Goal: Information Seeking & Learning: Compare options

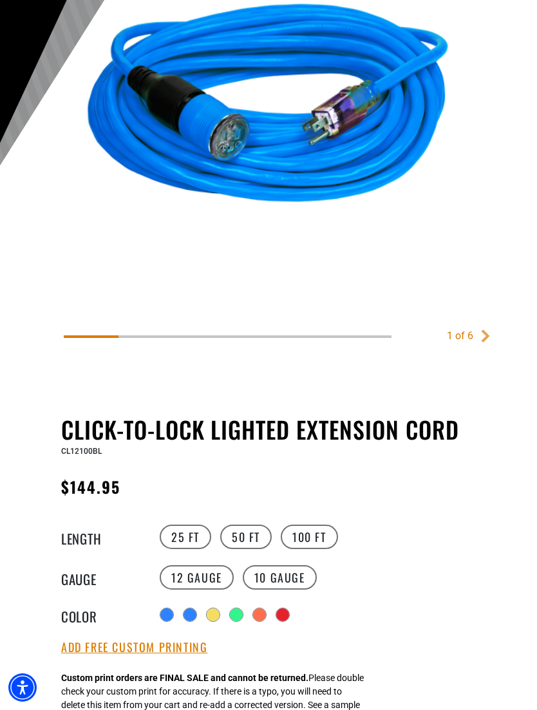
scroll to position [260, 0]
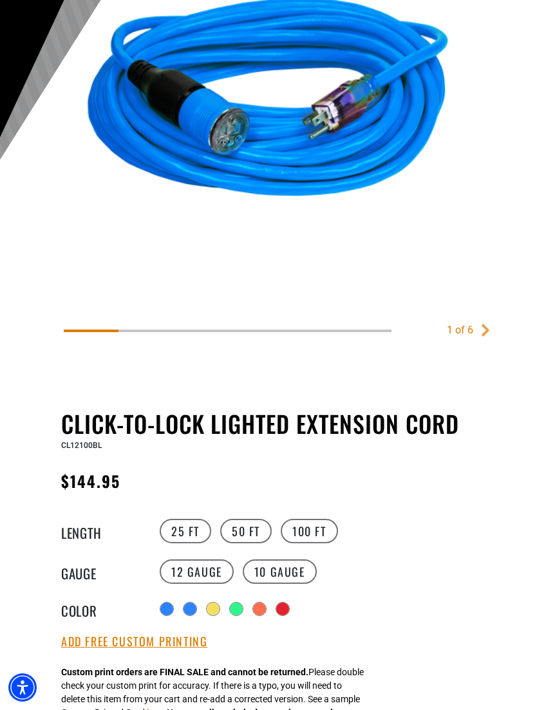
click at [254, 532] on label "50 FT" at bounding box center [245, 531] width 51 height 24
click at [192, 541] on label "25 FT" at bounding box center [185, 531] width 51 height 24
click at [244, 543] on label "50 FT" at bounding box center [245, 531] width 51 height 24
click at [313, 539] on label "100 FT" at bounding box center [309, 531] width 57 height 24
click at [283, 581] on label "10 Gauge" at bounding box center [280, 571] width 74 height 24
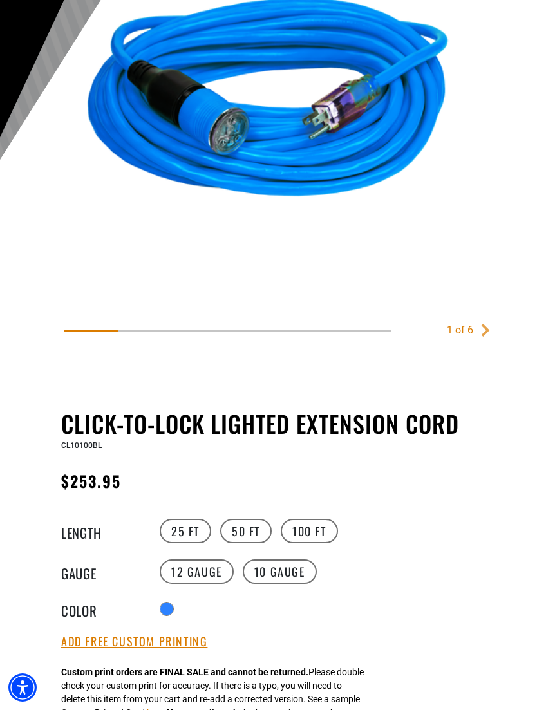
click at [203, 575] on label "12 Gauge" at bounding box center [197, 571] width 74 height 24
click at [282, 576] on label "10 Gauge" at bounding box center [280, 571] width 74 height 24
click at [205, 579] on label "12 Gauge" at bounding box center [197, 571] width 74 height 24
click at [286, 615] on div at bounding box center [282, 608] width 13 height 13
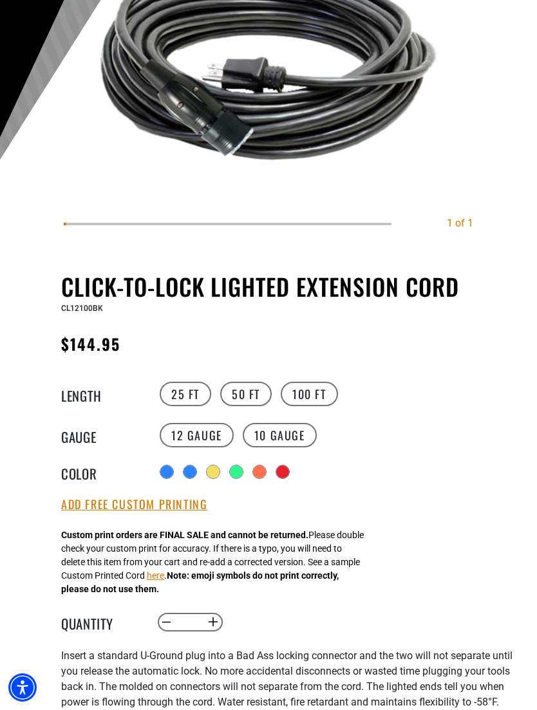
click at [285, 478] on div at bounding box center [282, 471] width 13 height 13
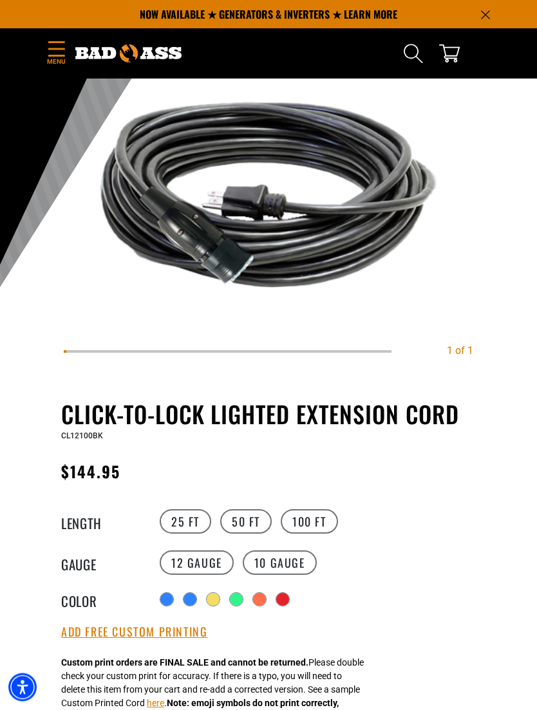
scroll to position [133, 0]
click at [254, 605] on div at bounding box center [259, 599] width 13 height 13
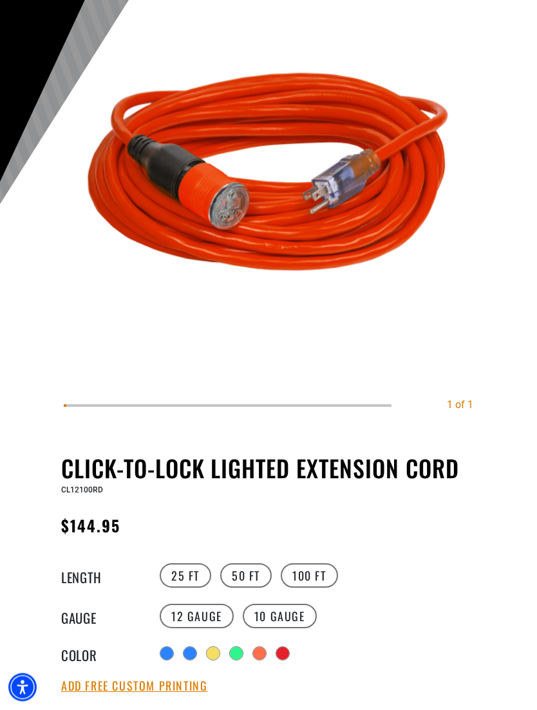
scroll to position [216, 0]
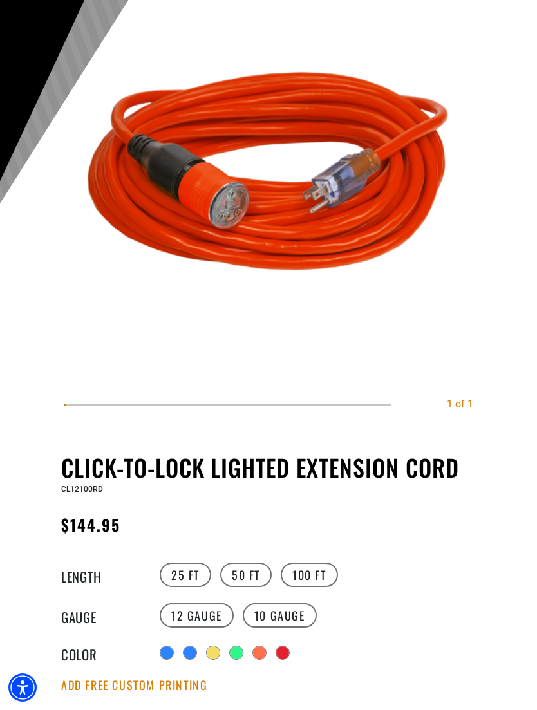
click at [285, 657] on div at bounding box center [282, 652] width 13 height 13
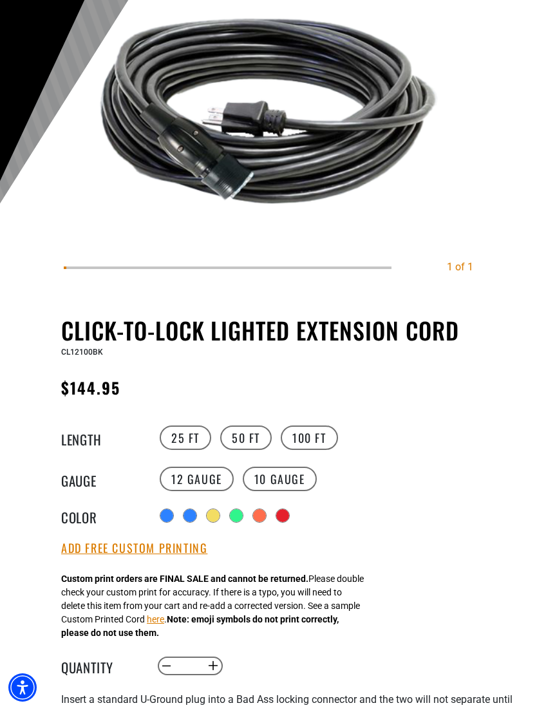
click at [232, 522] on div at bounding box center [236, 515] width 13 height 13
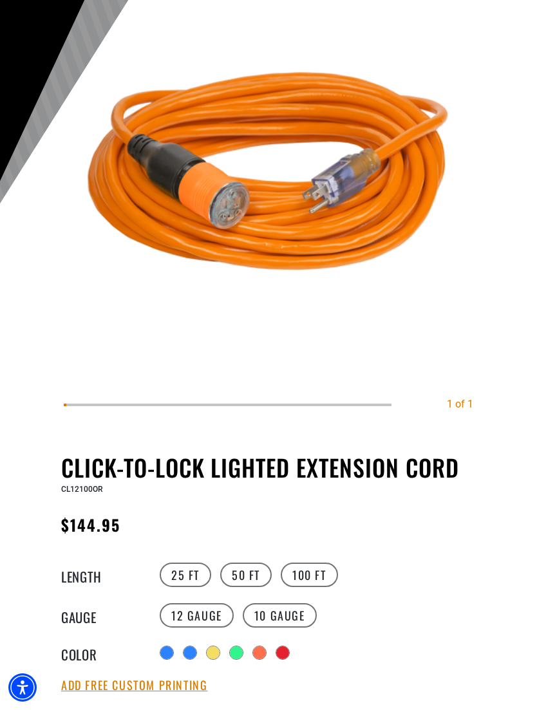
click at [265, 655] on div at bounding box center [259, 652] width 13 height 13
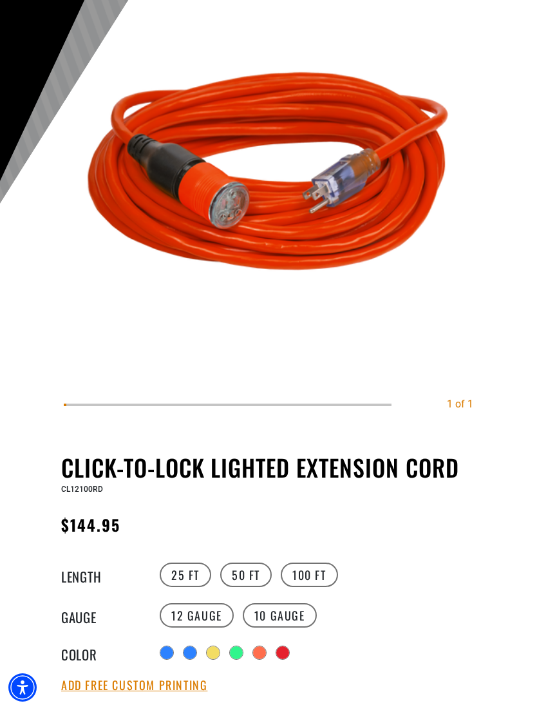
click at [234, 659] on div at bounding box center [236, 652] width 13 height 13
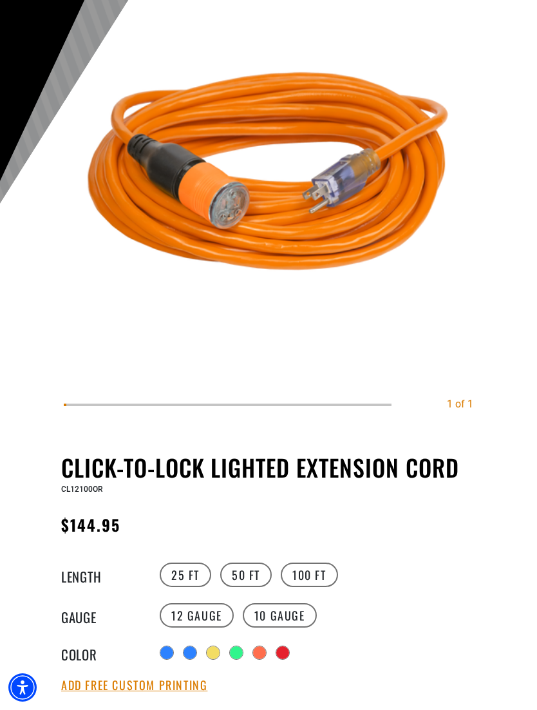
click at [212, 659] on div at bounding box center [213, 652] width 13 height 13
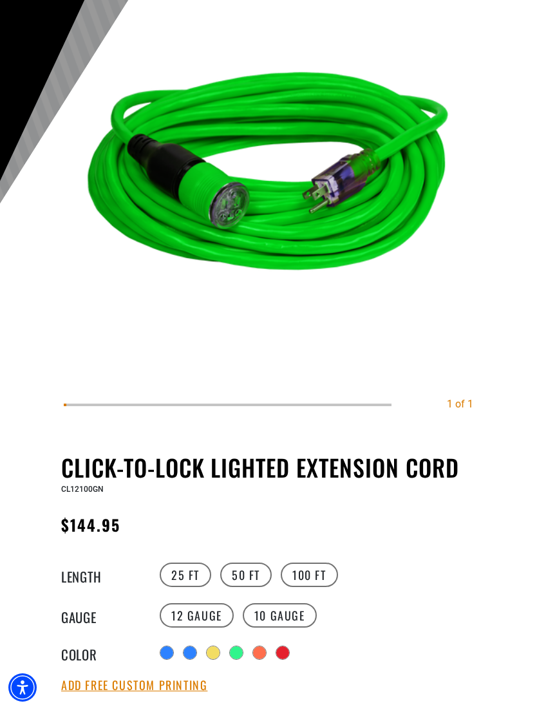
click at [187, 652] on div at bounding box center [189, 652] width 13 height 13
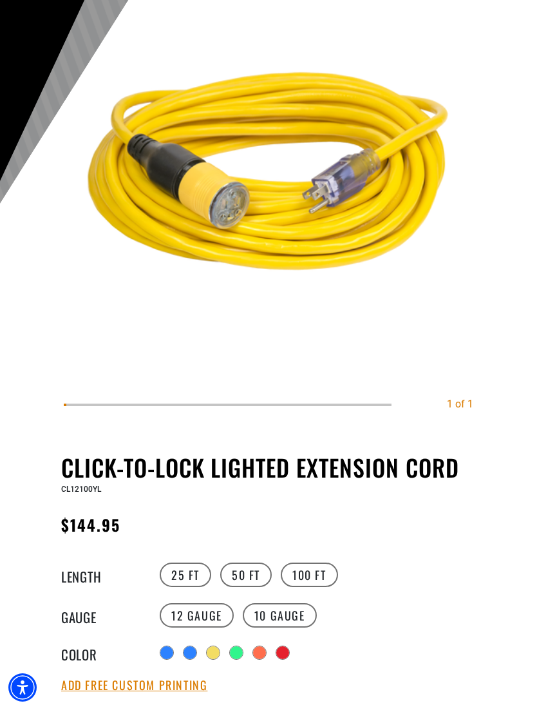
click at [168, 659] on div at bounding box center [166, 652] width 13 height 13
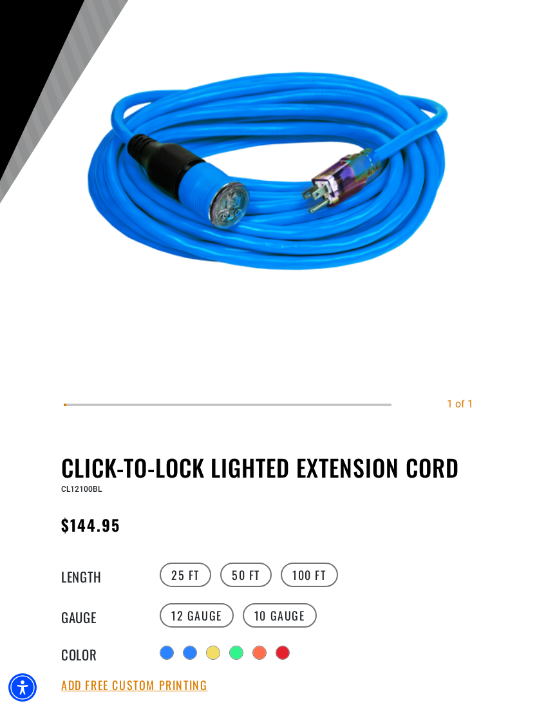
click at [289, 659] on div at bounding box center [282, 652] width 13 height 13
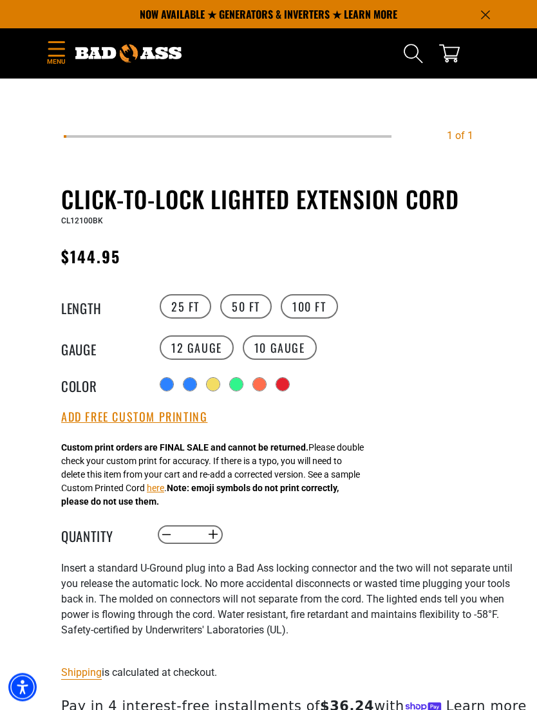
scroll to position [348, 0]
click at [239, 391] on div at bounding box center [236, 384] width 13 height 13
